Goal: Navigation & Orientation: Find specific page/section

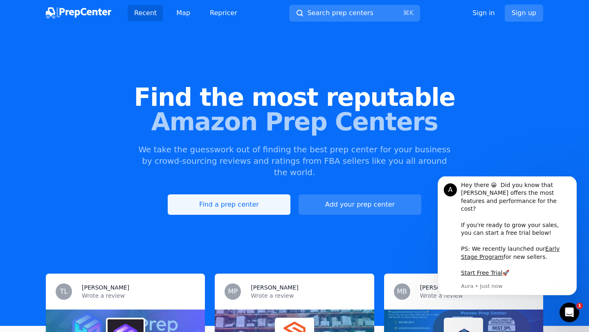
click at [244, 195] on link "Find a prep center" at bounding box center [229, 205] width 123 height 20
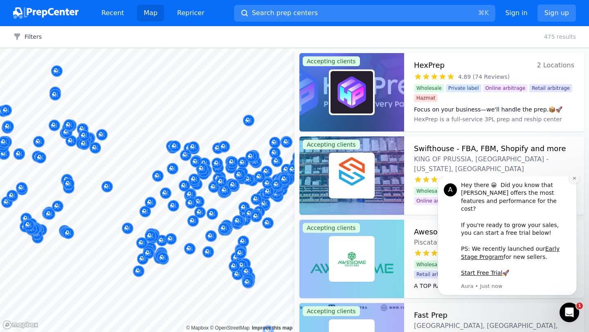
click at [572, 181] on icon "Dismiss notification" at bounding box center [574, 178] width 4 height 4
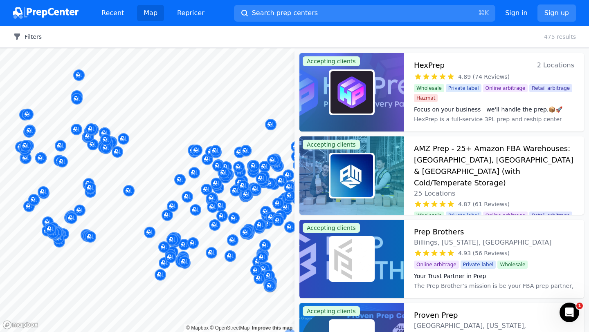
click at [32, 36] on button "Filters" at bounding box center [27, 37] width 29 height 8
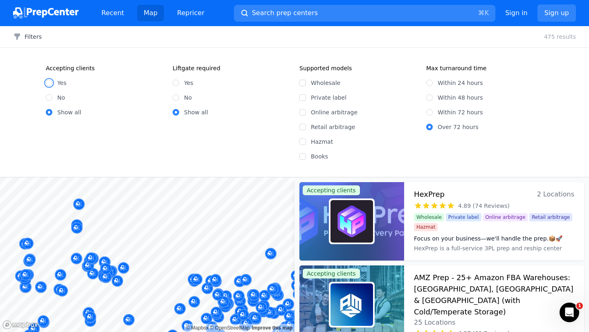
click at [51, 83] on input "Yes" at bounding box center [49, 83] width 7 height 7
radio input "true"
click at [176, 97] on input "No" at bounding box center [176, 97] width 7 height 7
radio input "true"
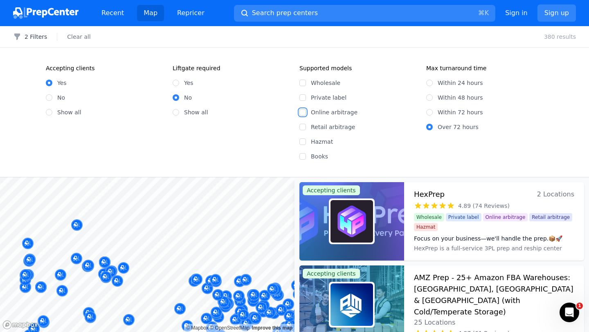
click at [305, 113] on input "Online arbitrage" at bounding box center [302, 112] width 7 height 7
checkbox input "true"
click at [429, 114] on input "Within 72 hours" at bounding box center [429, 112] width 7 height 7
radio input "true"
click at [545, 34] on div "320 results" at bounding box center [560, 37] width 58 height 8
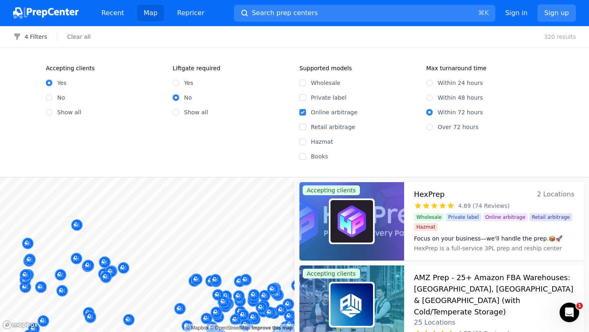
click at [42, 30] on div "4 Filters Clear all 320 results" at bounding box center [294, 37] width 589 height 22
click at [39, 36] on button "4 Filters" at bounding box center [30, 37] width 34 height 8
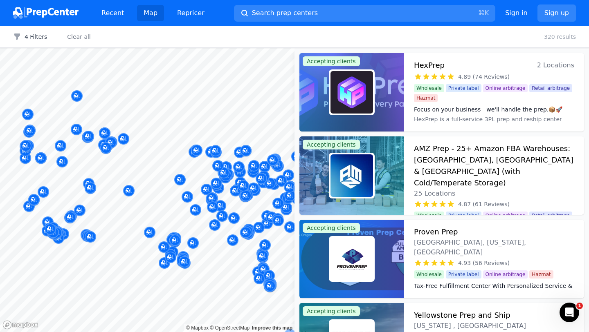
click at [107, 170] on body "Recent Map Repricer Search prep centers ⌘ K Open main menu Sign in Sign up Filt…" at bounding box center [294, 166] width 589 height 332
click at [128, 176] on body "Recent Map Repricer Search prep centers ⌘ K Open main menu Sign in Sign up Filt…" at bounding box center [294, 166] width 589 height 332
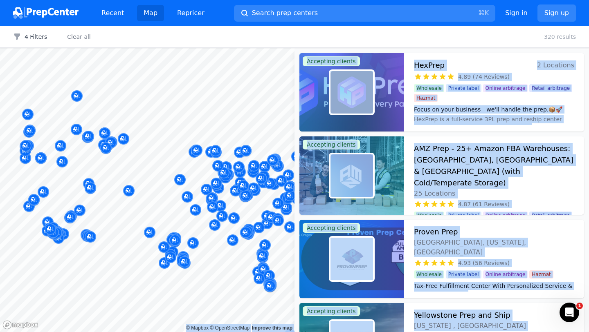
drag, startPoint x: 269, startPoint y: 141, endPoint x: 147, endPoint y: 171, distance: 124.9
click at [147, 171] on body "Recent Map Repricer Search prep centers ⌘ K Open main menu Sign in Sign up Filt…" at bounding box center [294, 166] width 589 height 332
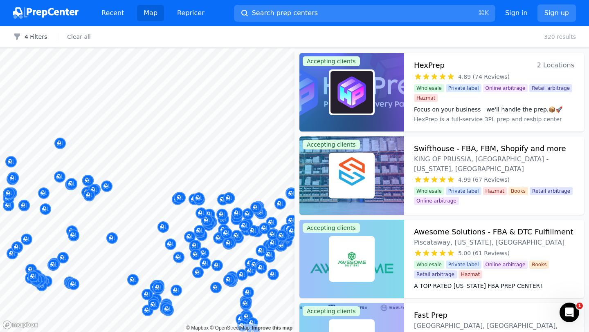
click at [96, 146] on body "Recent Map Repricer Search prep centers ⌘ K Open main menu Sign in Sign up Filt…" at bounding box center [294, 166] width 589 height 332
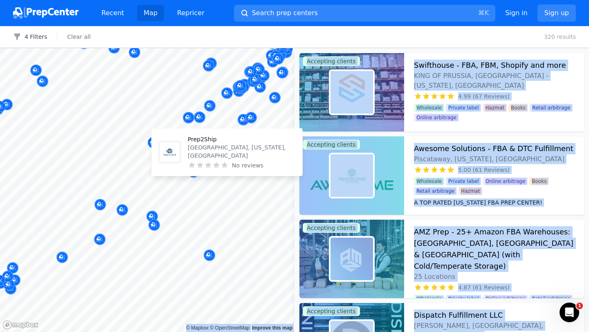
click at [276, 162] on div "Prep2Ship Laurel, Maryland, US No reviews" at bounding box center [227, 152] width 144 height 41
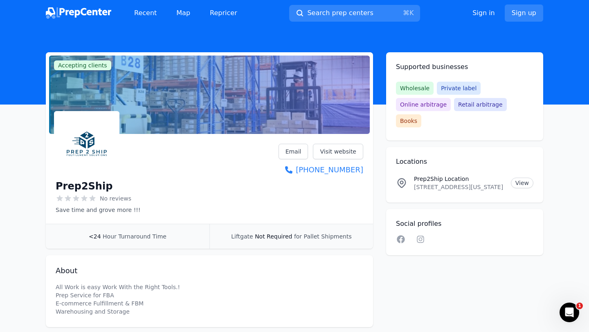
click at [223, 183] on div "Prep2Ship No reviews Save time and grove more !!! Email Visit website +1 (202) …" at bounding box center [209, 179] width 307 height 70
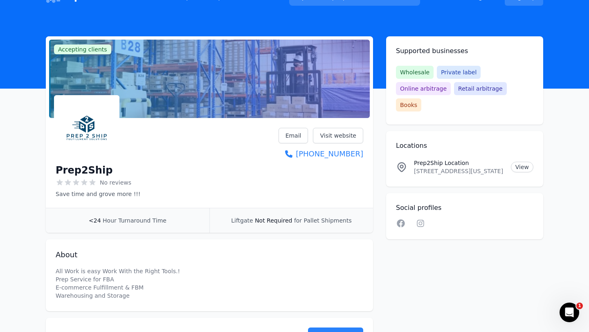
scroll to position [10, 0]
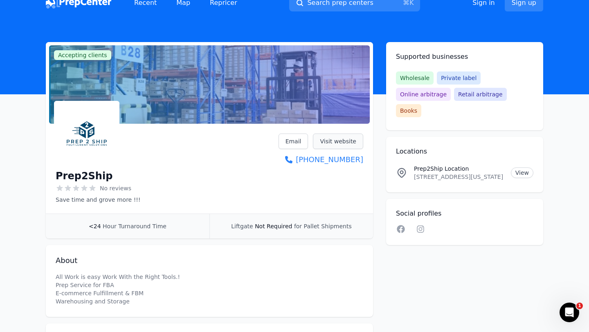
click at [345, 143] on link "Visit website" at bounding box center [338, 142] width 50 height 16
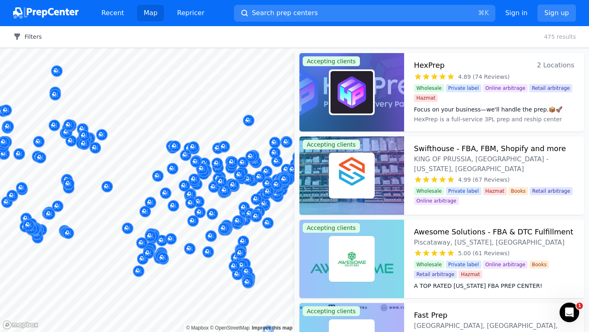
click at [32, 38] on button "Filters" at bounding box center [27, 37] width 29 height 8
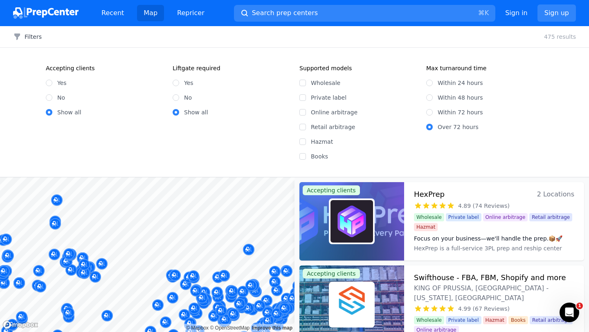
click at [55, 85] on div "Yes" at bounding box center [104, 83] width 117 height 8
click at [48, 82] on input "Yes" at bounding box center [49, 83] width 7 height 7
radio input "true"
click at [176, 97] on input "No" at bounding box center [176, 97] width 7 height 7
radio input "true"
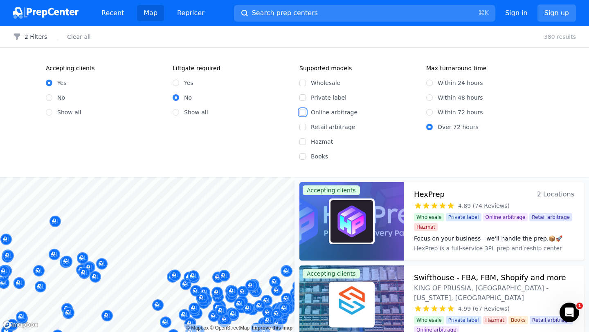
click at [303, 112] on input "Online arbitrage" at bounding box center [302, 112] width 7 height 7
checkbox input "true"
click at [428, 109] on input "Within 72 hours" at bounding box center [429, 112] width 7 height 7
radio input "true"
click at [38, 35] on button "4 Filters" at bounding box center [30, 37] width 34 height 8
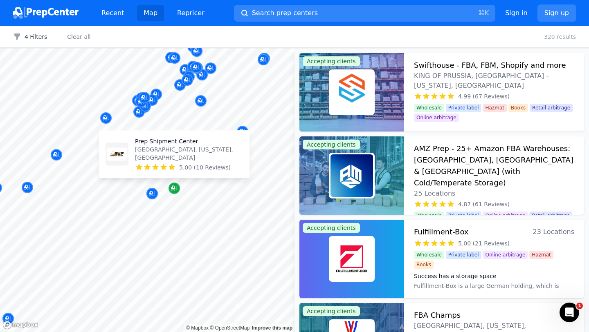
click at [175, 190] on icon "Map marker" at bounding box center [174, 188] width 7 height 8
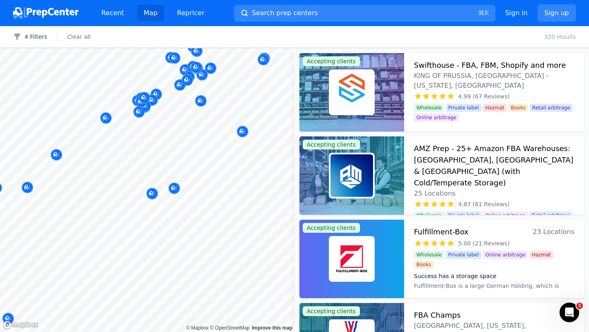
click at [174, 186] on div at bounding box center [133, 187] width 157 height 7
click at [174, 187] on div at bounding box center [133, 187] width 157 height 7
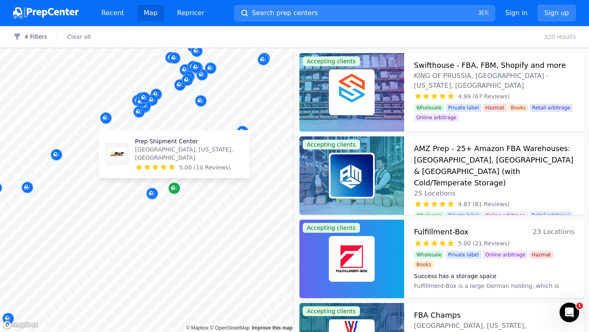
click at [174, 191] on icon "Map marker" at bounding box center [174, 188] width 7 height 8
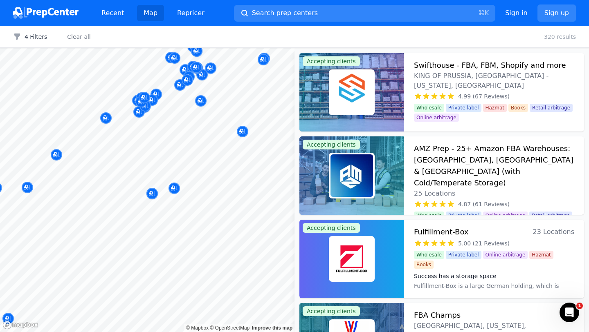
click at [174, 189] on div at bounding box center [133, 187] width 157 height 7
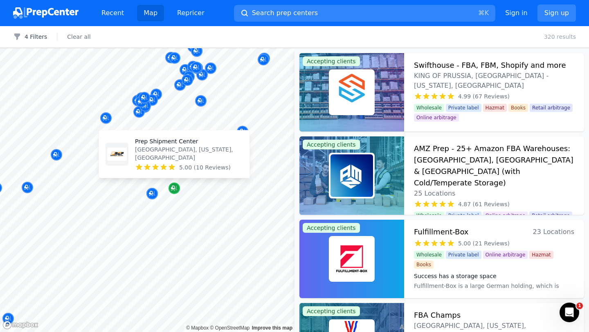
click at [174, 192] on icon "Map marker" at bounding box center [174, 188] width 7 height 8
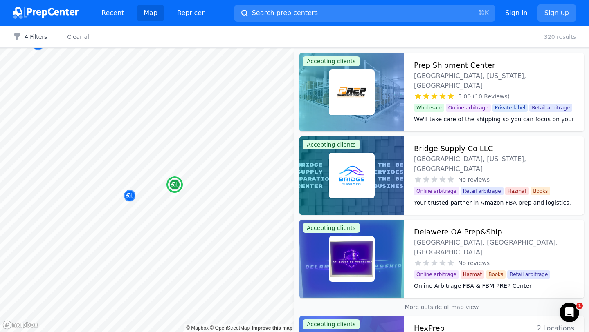
click at [471, 63] on h3 "Prep Shipment Center" at bounding box center [454, 65] width 81 height 11
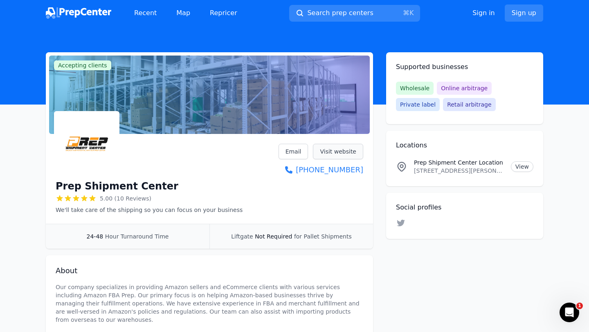
click at [351, 150] on link "Visit website" at bounding box center [338, 152] width 50 height 16
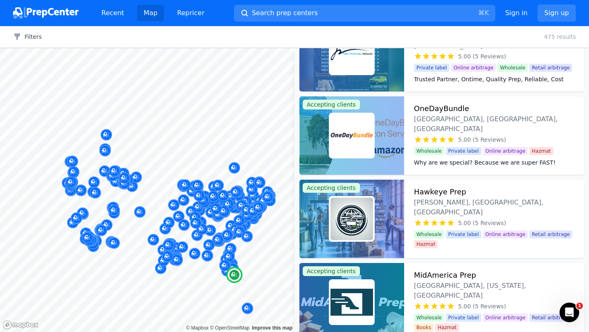
scroll to position [5350, 0]
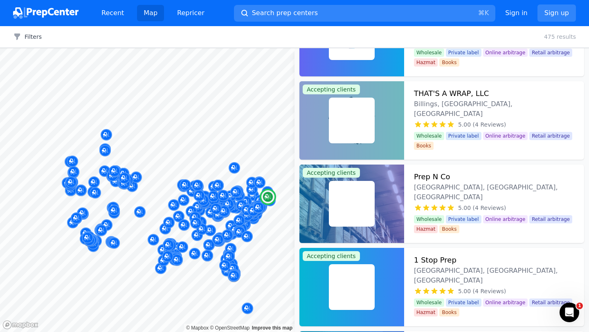
scroll to position [5853, 0]
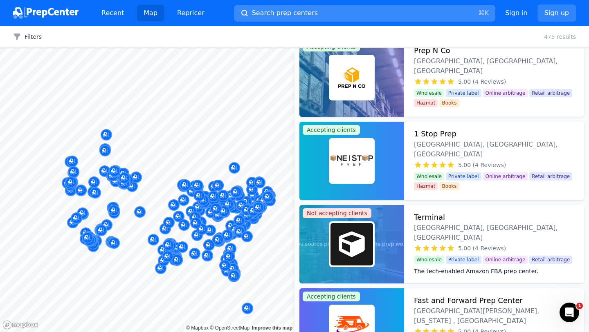
click at [313, 11] on button "Search prep centers ⌘ K" at bounding box center [364, 13] width 261 height 17
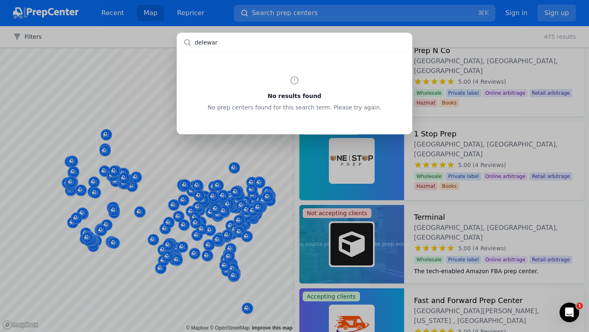
type input "deleware"
click at [455, 140] on div "No results found No prep centers found for this search term. Please try again." at bounding box center [294, 166] width 589 height 332
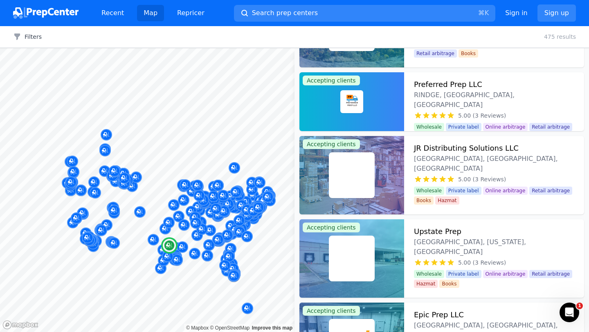
scroll to position [6905, 0]
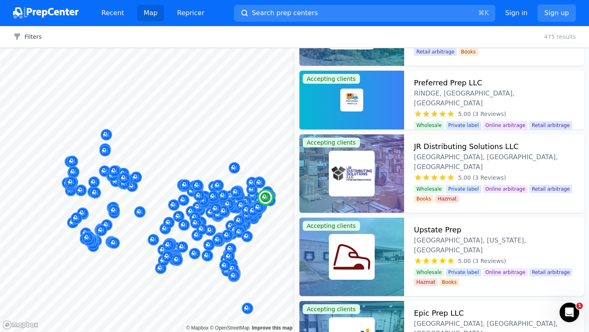
click at [462, 114] on div "Preferred Prep LLC RINDGE, [GEOGRAPHIC_DATA], [GEOGRAPHIC_DATA] 5.00 (3 Reviews…" at bounding box center [494, 100] width 180 height 59
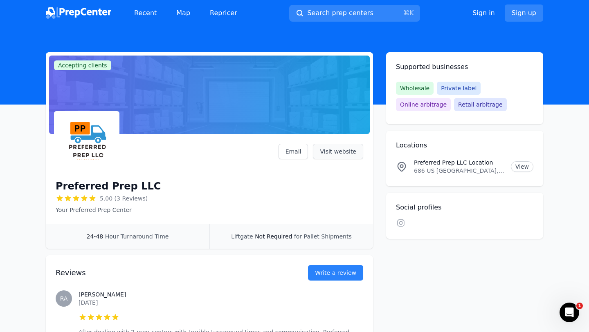
click at [331, 157] on link "Visit website" at bounding box center [338, 152] width 50 height 16
